Goal: Task Accomplishment & Management: Manage account settings

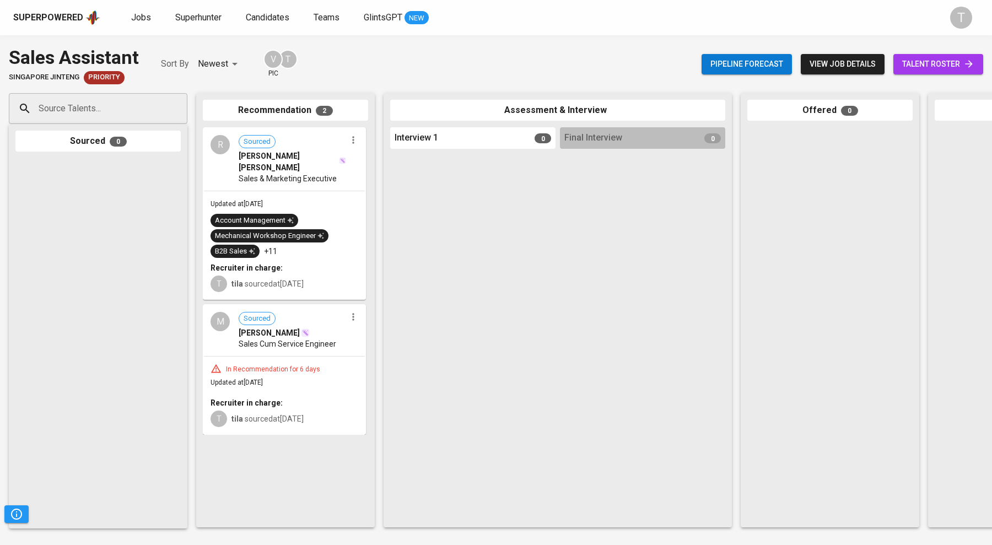
click at [275, 354] on div "M Sourced [PERSON_NAME] BIN ADENAN Sales Cum Service Engineer" at bounding box center [284, 330] width 161 height 51
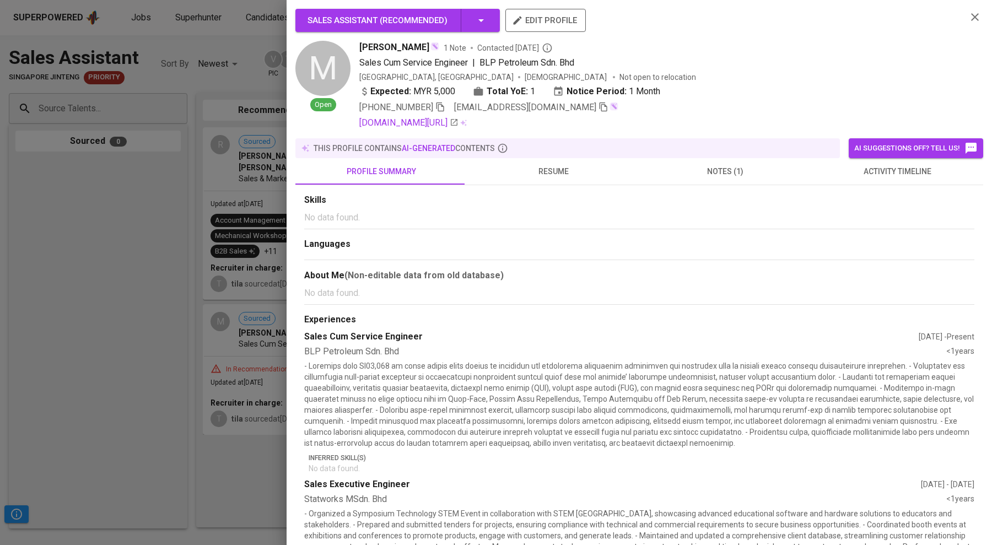
click at [125, 265] on div at bounding box center [496, 272] width 992 height 545
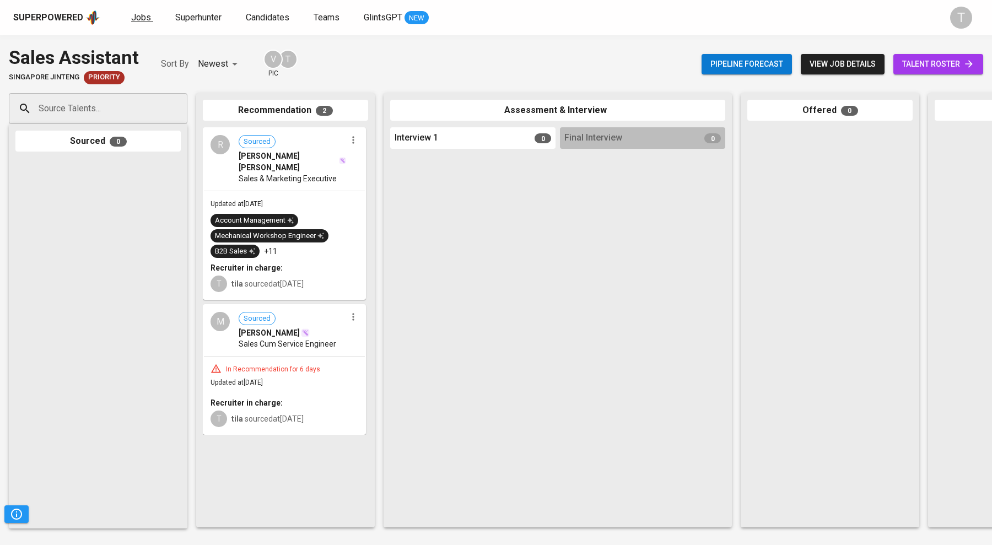
click at [144, 18] on span "Jobs" at bounding box center [141, 17] width 20 height 10
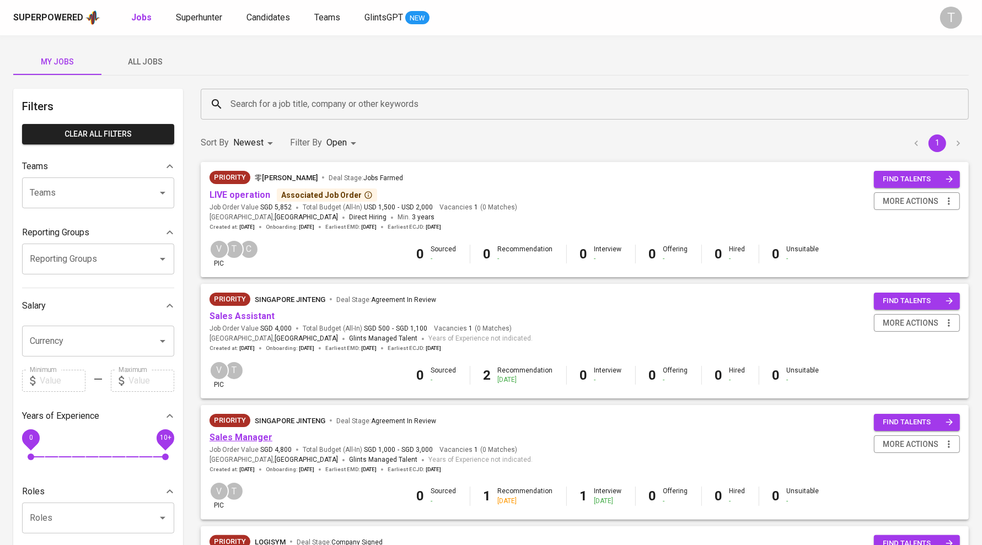
click at [240, 437] on link "Sales Manager" at bounding box center [240, 437] width 63 height 10
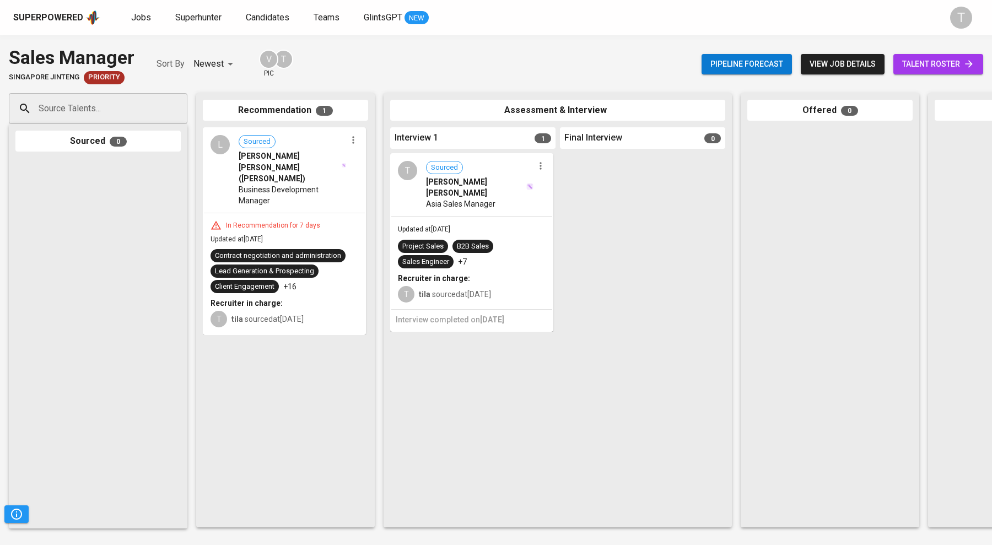
click at [940, 72] on link "talent roster" at bounding box center [939, 64] width 90 height 20
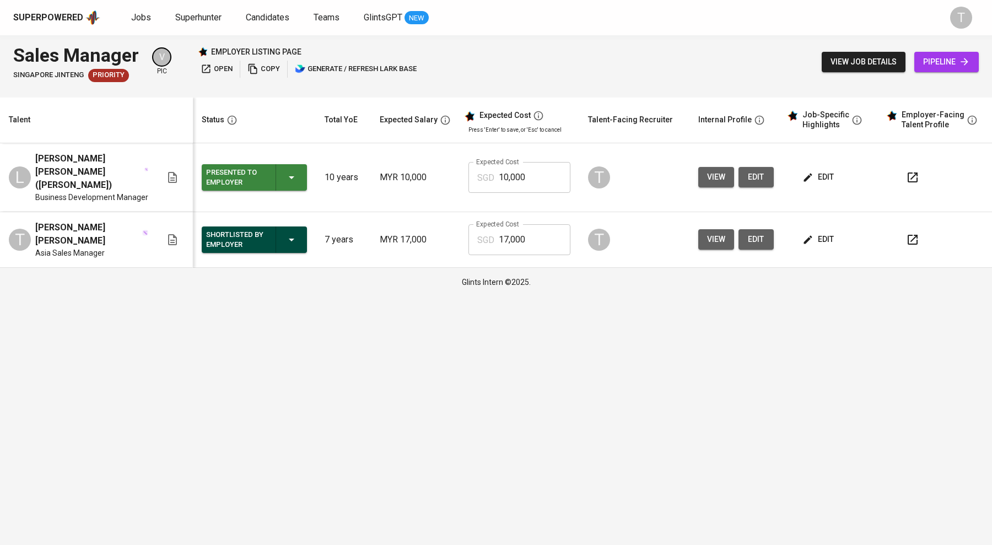
click at [830, 233] on span "edit" at bounding box center [819, 240] width 29 height 14
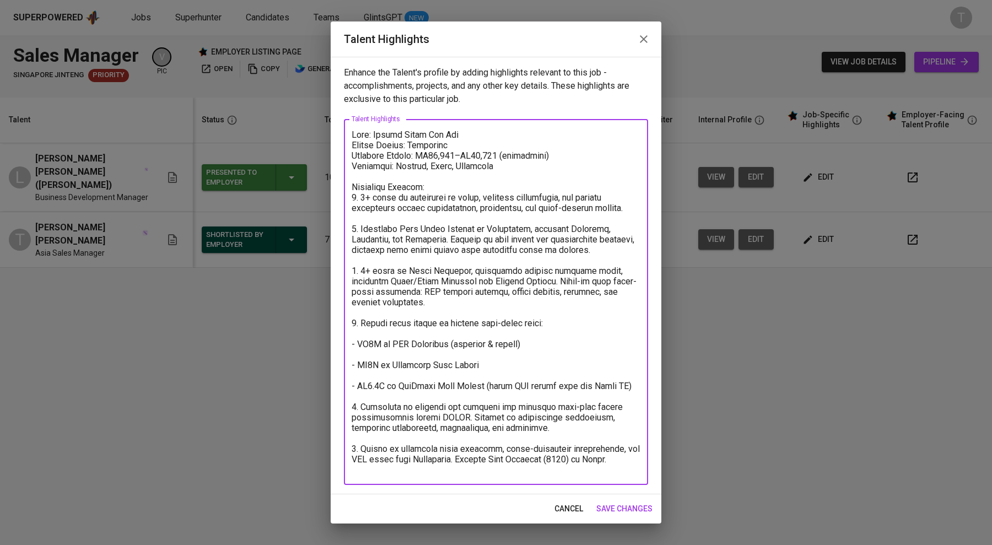
drag, startPoint x: 353, startPoint y: 130, endPoint x: 626, endPoint y: 472, distance: 437.7
click at [626, 472] on textarea at bounding box center [496, 303] width 289 height 346
